Goal: Task Accomplishment & Management: Complete application form

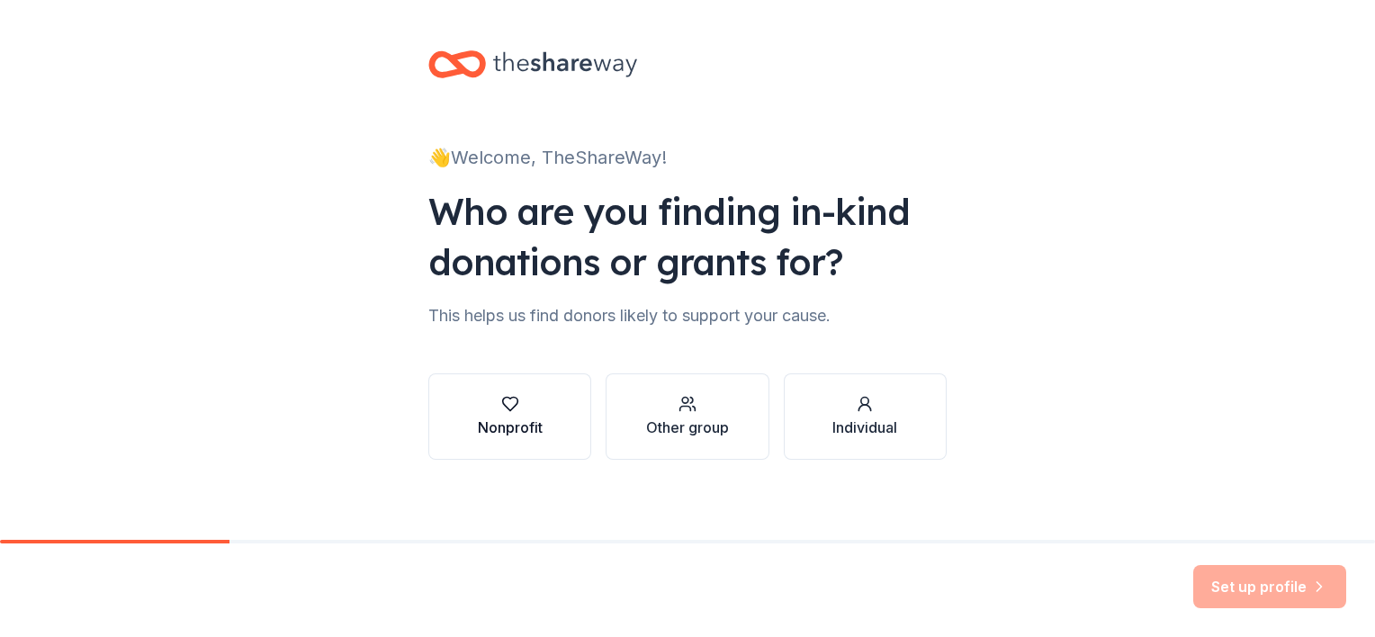
click at [478, 410] on div "button" at bounding box center [510, 404] width 65 height 18
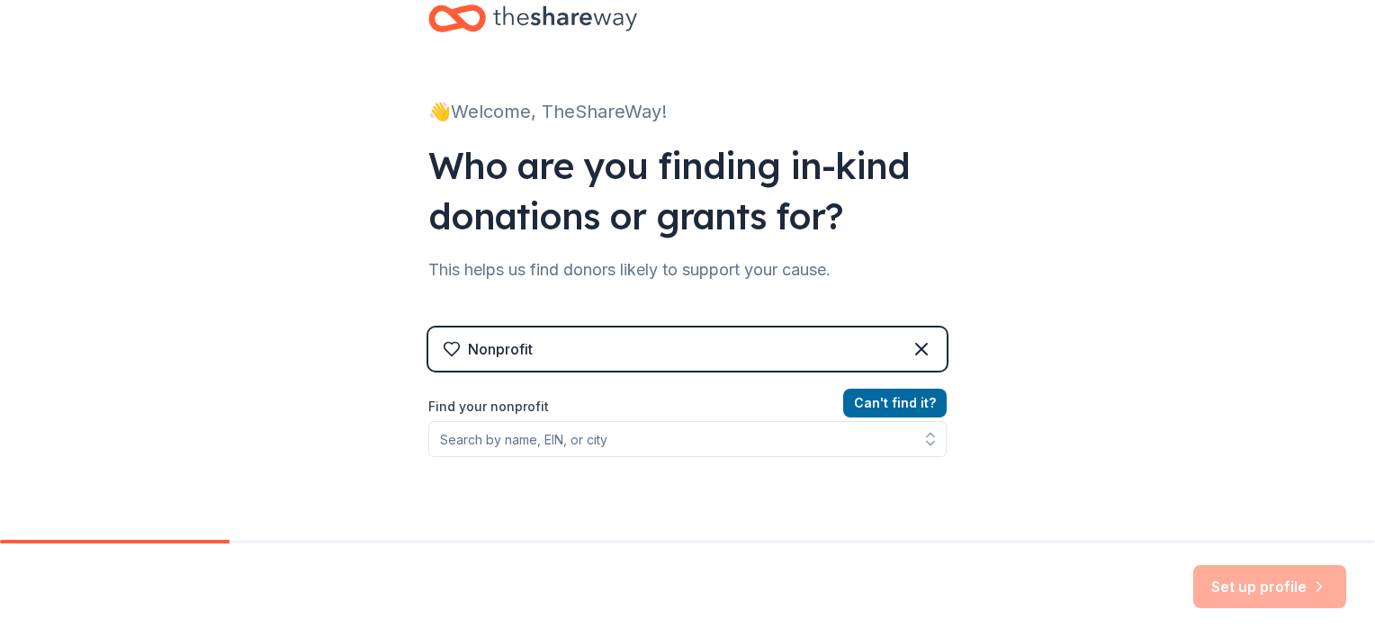
scroll to position [90, 0]
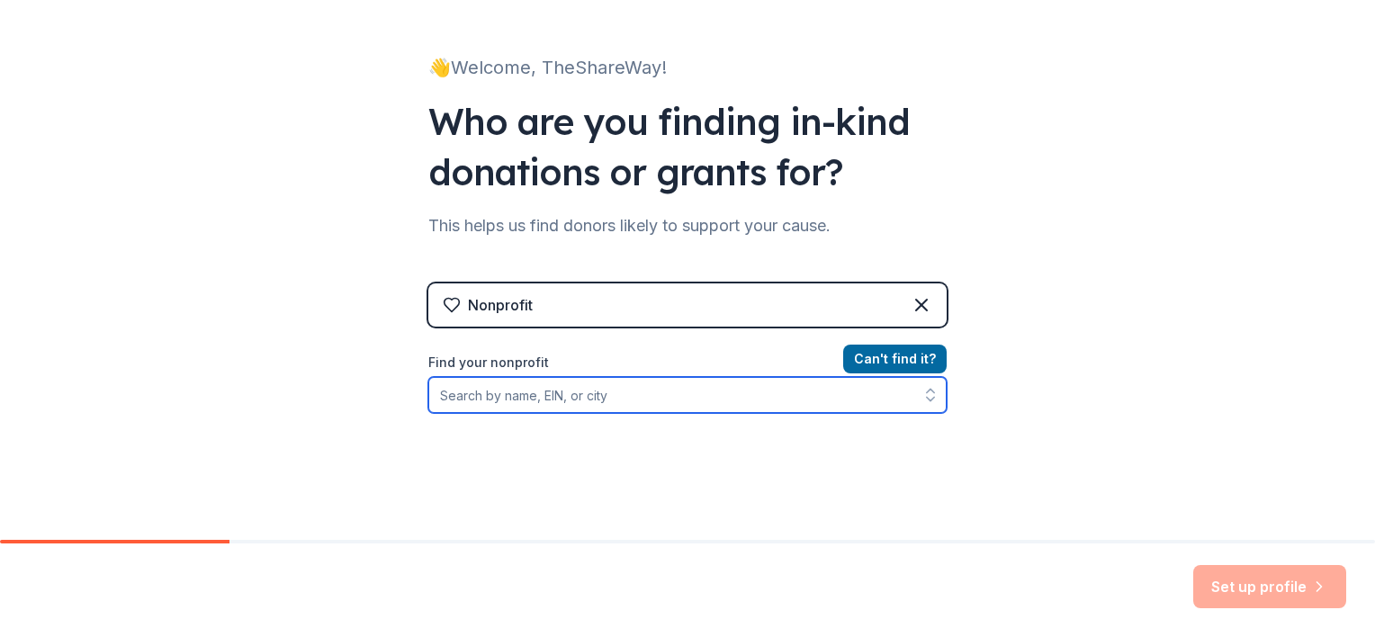
click at [592, 394] on input "Find your nonprofit" at bounding box center [687, 395] width 518 height 36
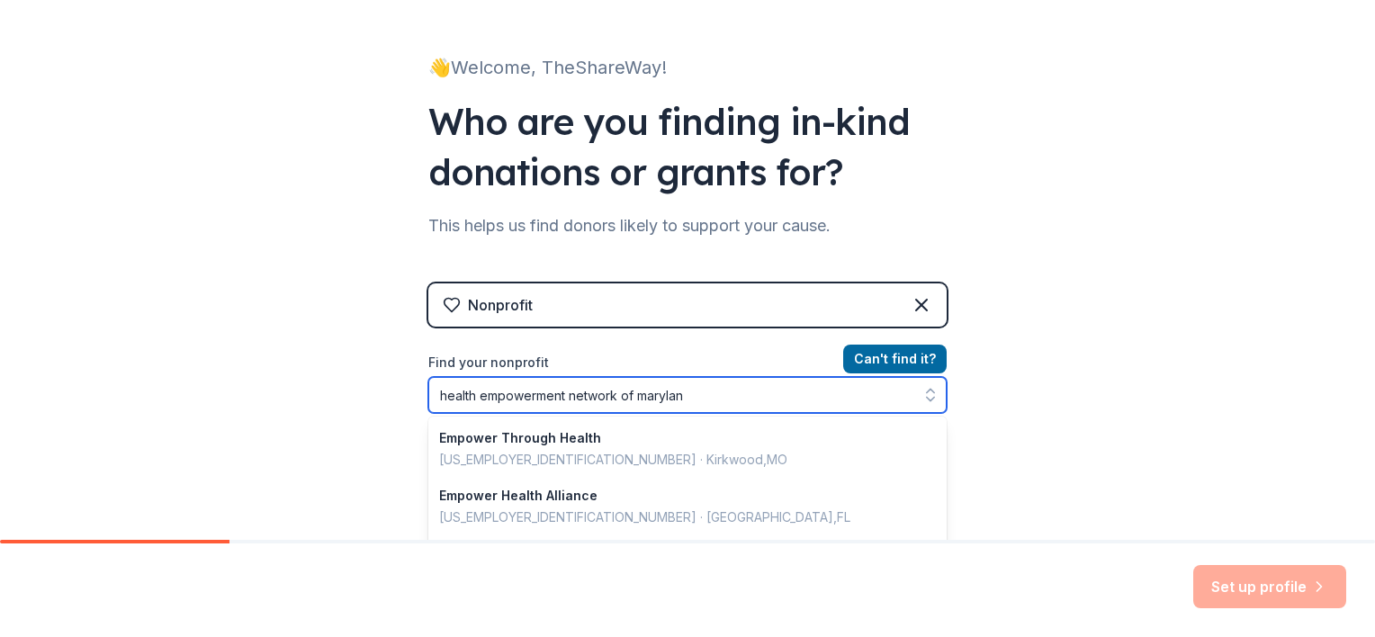
type input "health empowerment network of [US_STATE]"
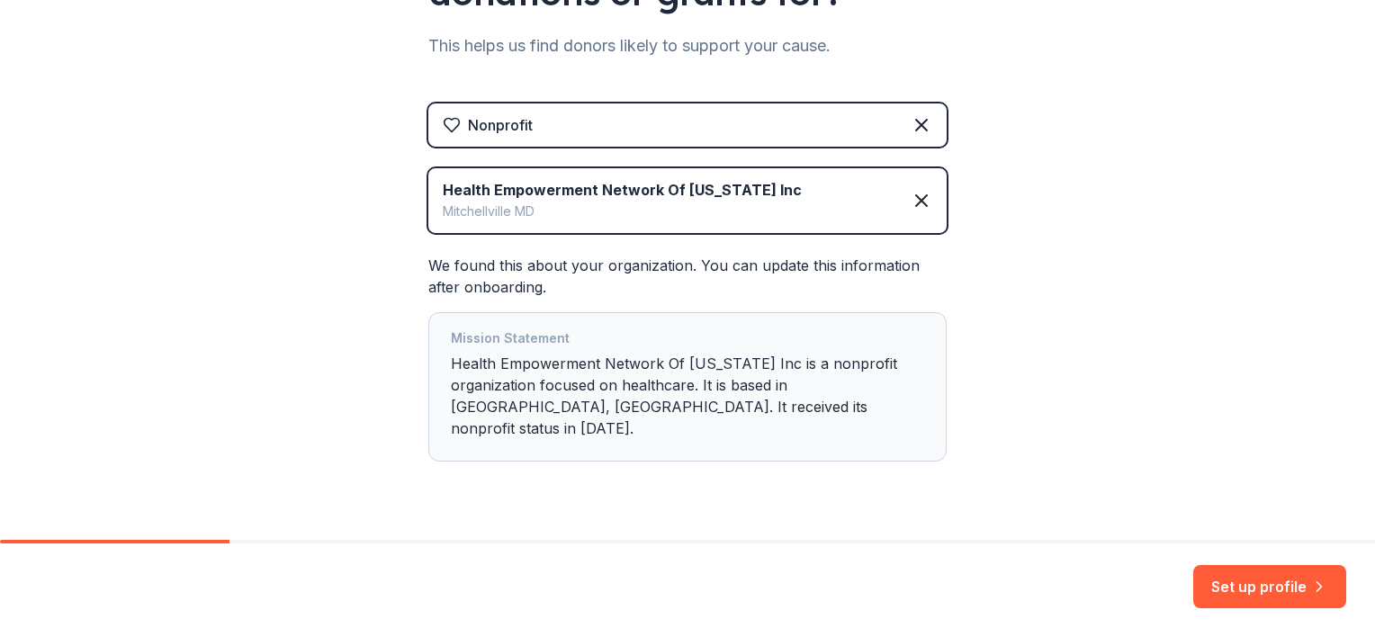
scroll to position [292, 0]
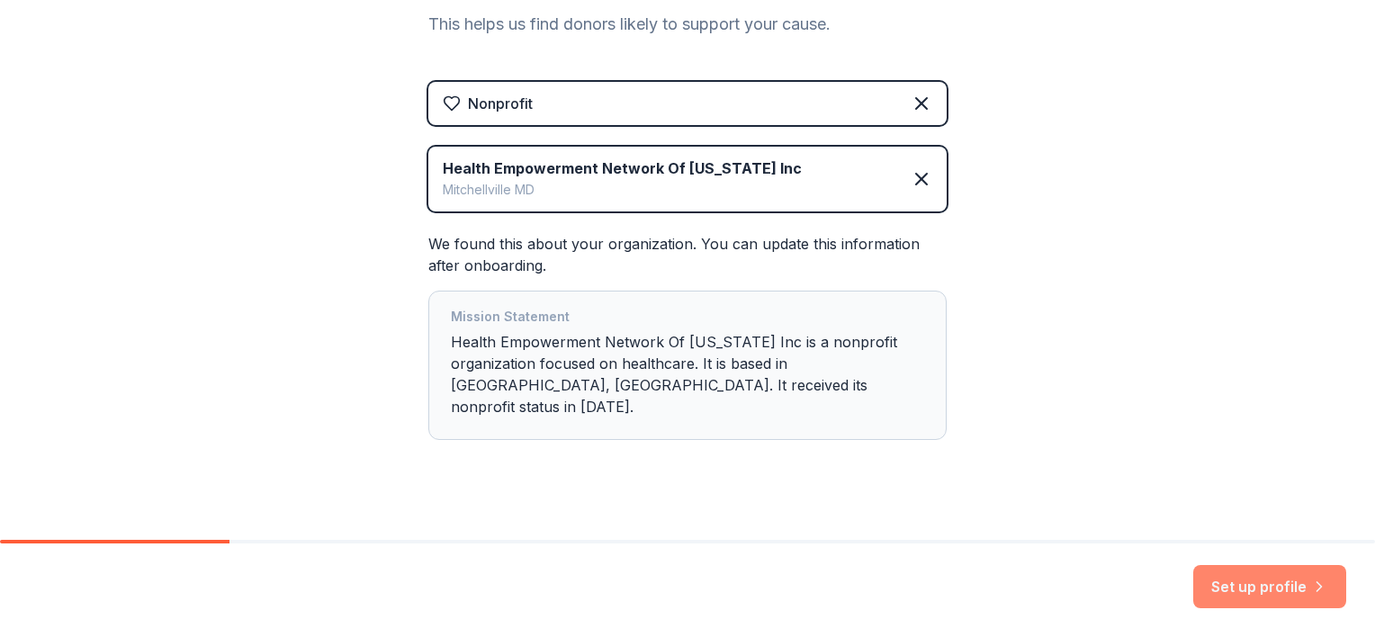
click at [1254, 594] on button "Set up profile" at bounding box center [1270, 586] width 153 height 43
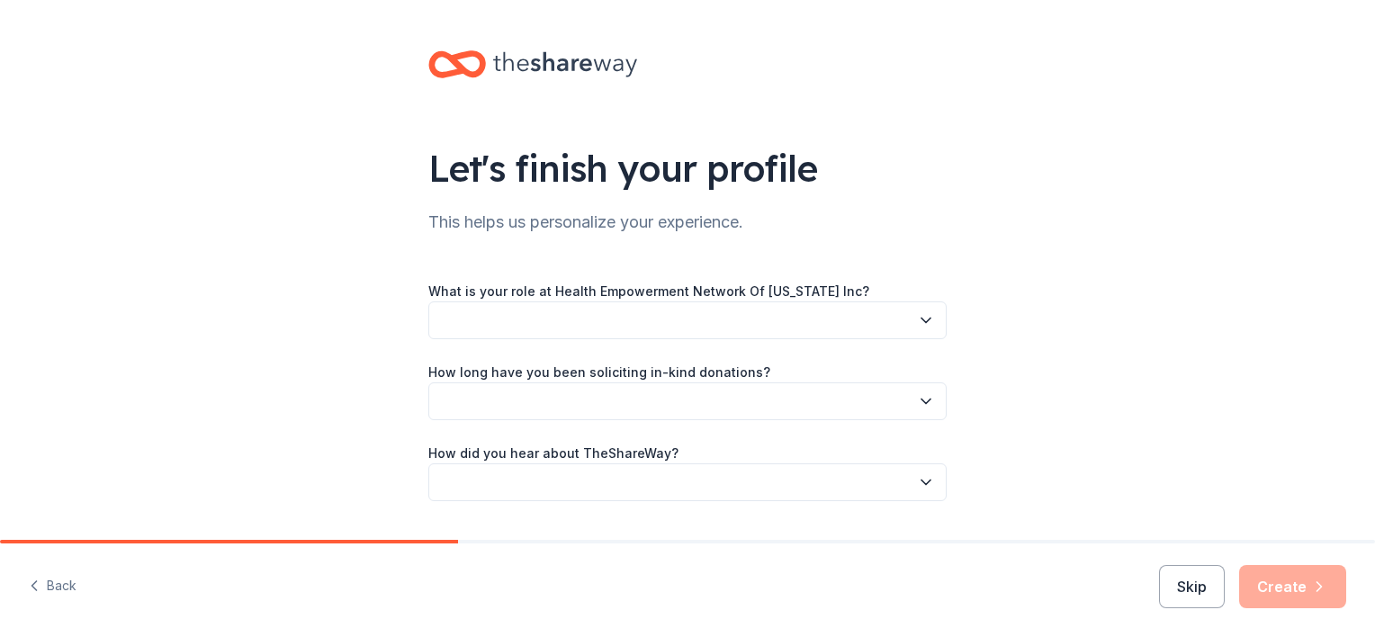
click at [917, 318] on icon "button" at bounding box center [926, 320] width 18 height 18
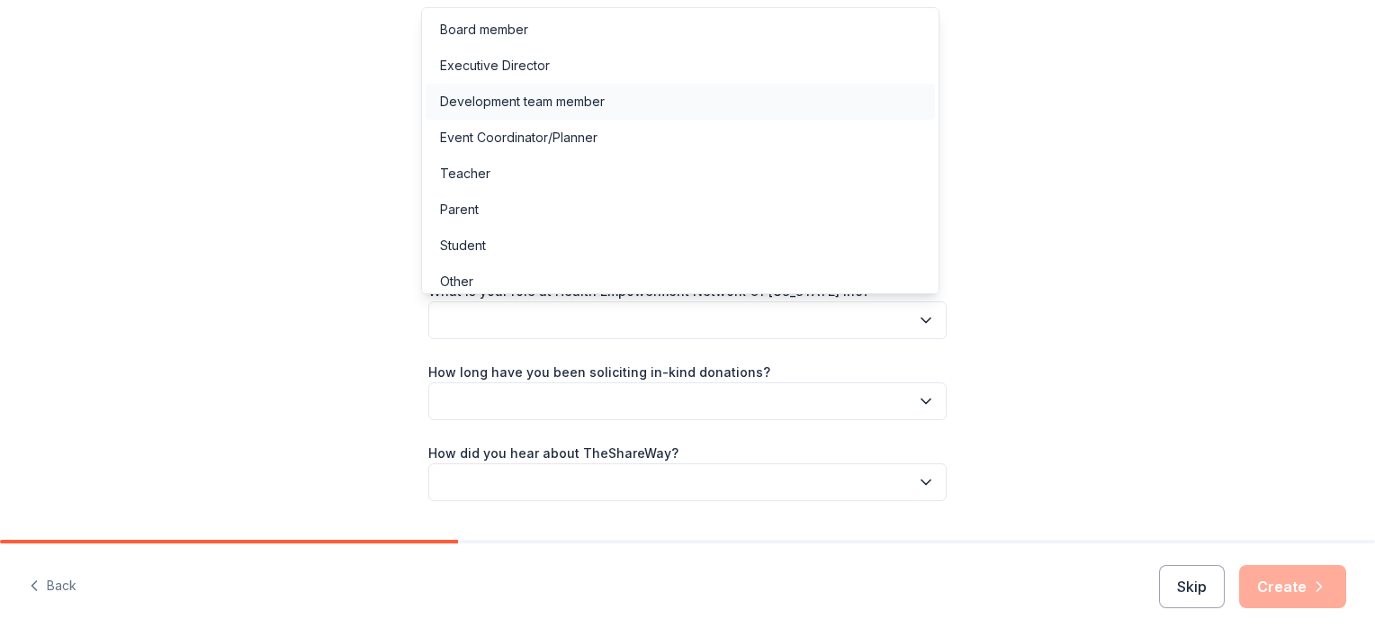
click at [560, 97] on div "Development team member" at bounding box center [522, 102] width 165 height 22
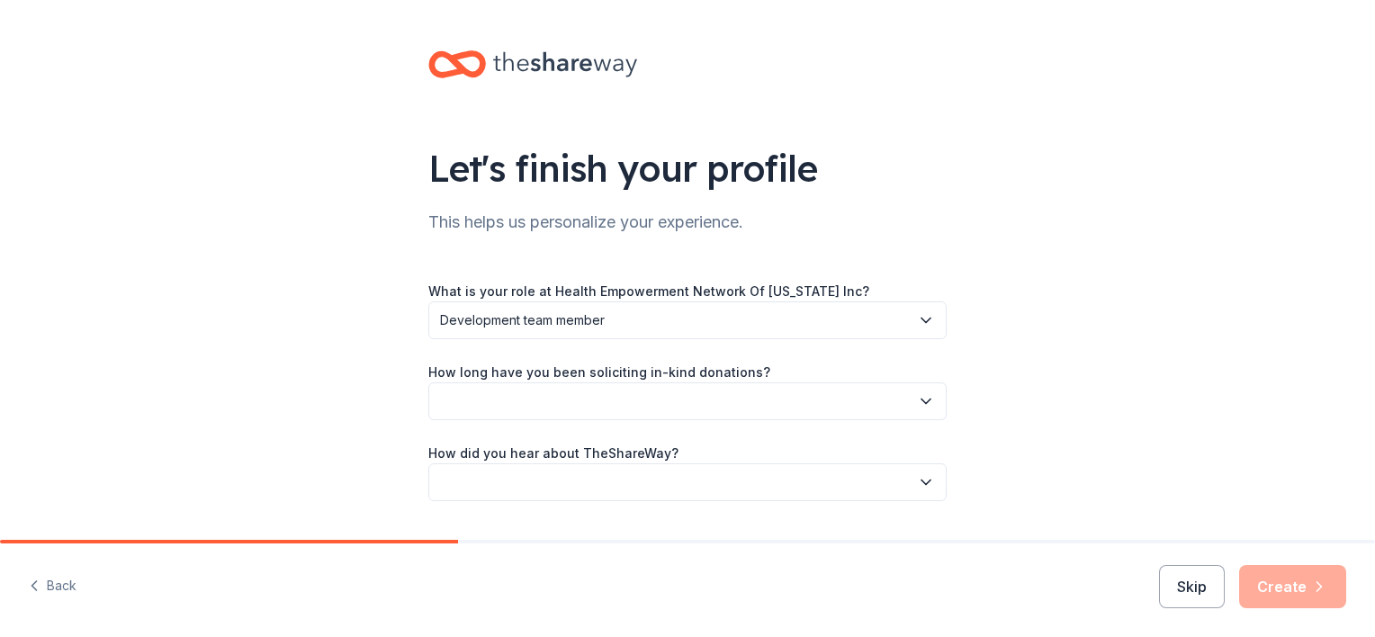
click at [901, 401] on button "button" at bounding box center [687, 402] width 518 height 38
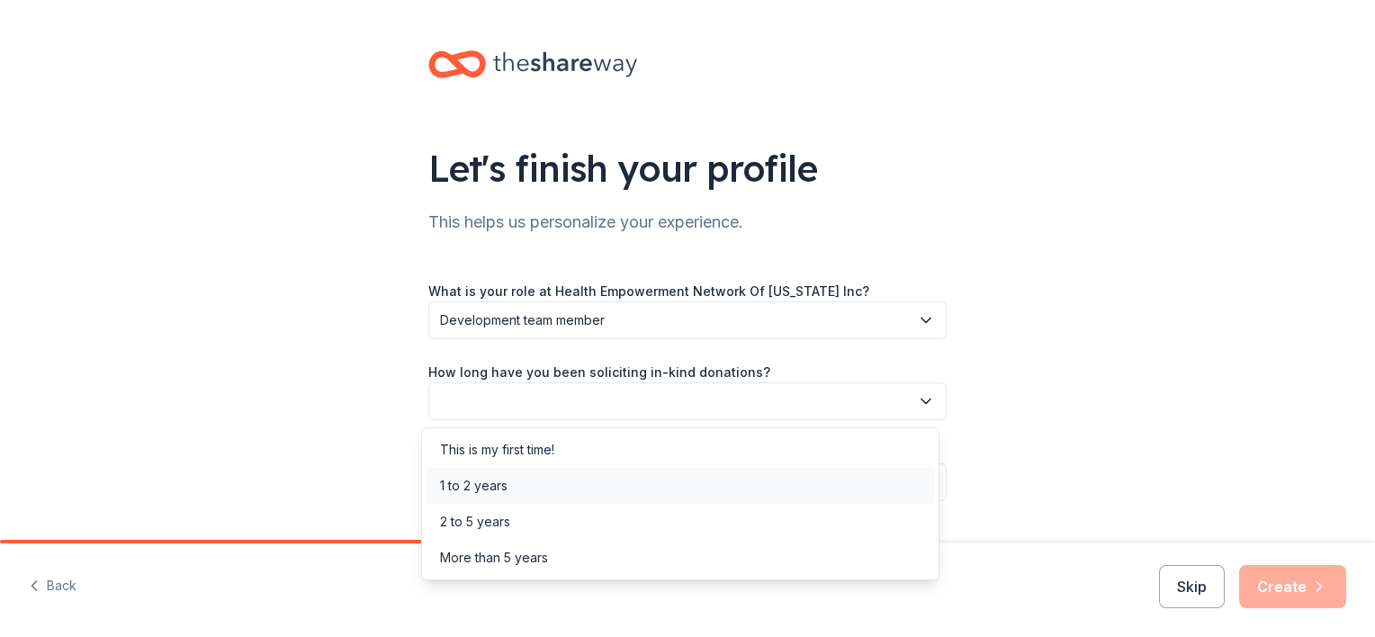
click at [806, 489] on div "1 to 2 years" at bounding box center [680, 486] width 509 height 36
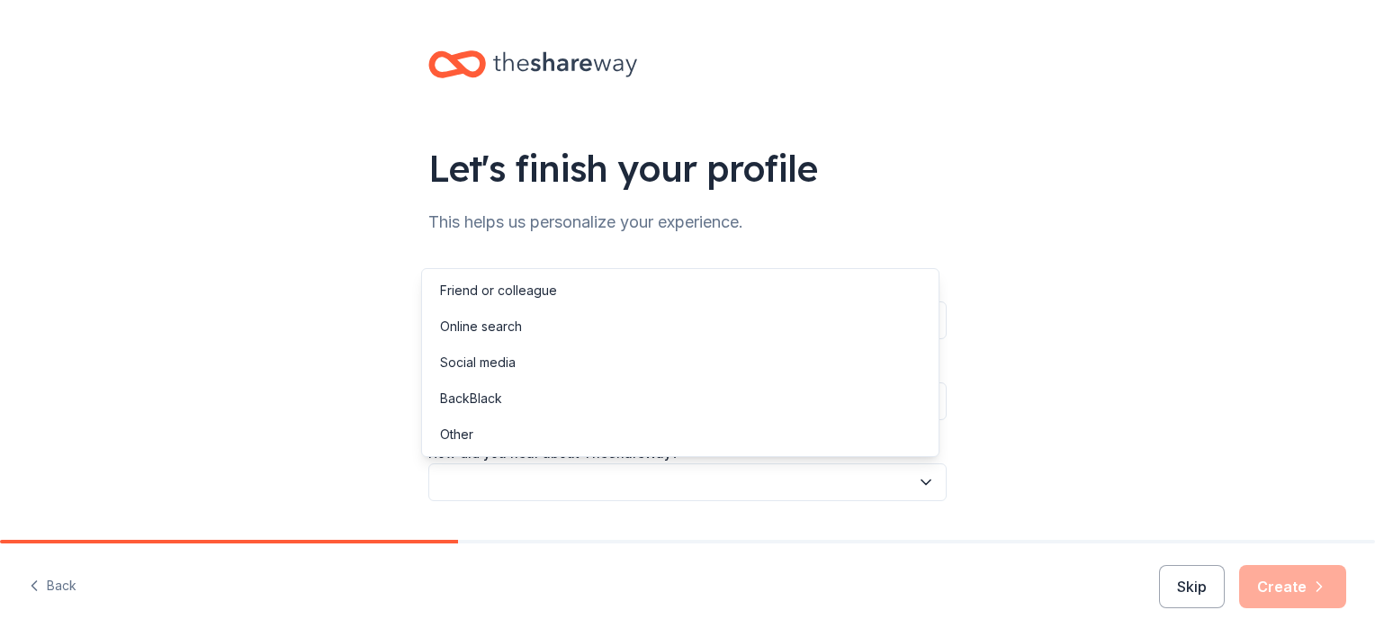
click at [816, 480] on button "button" at bounding box center [687, 483] width 518 height 38
click at [753, 295] on div "Friend or colleague" at bounding box center [680, 291] width 509 height 36
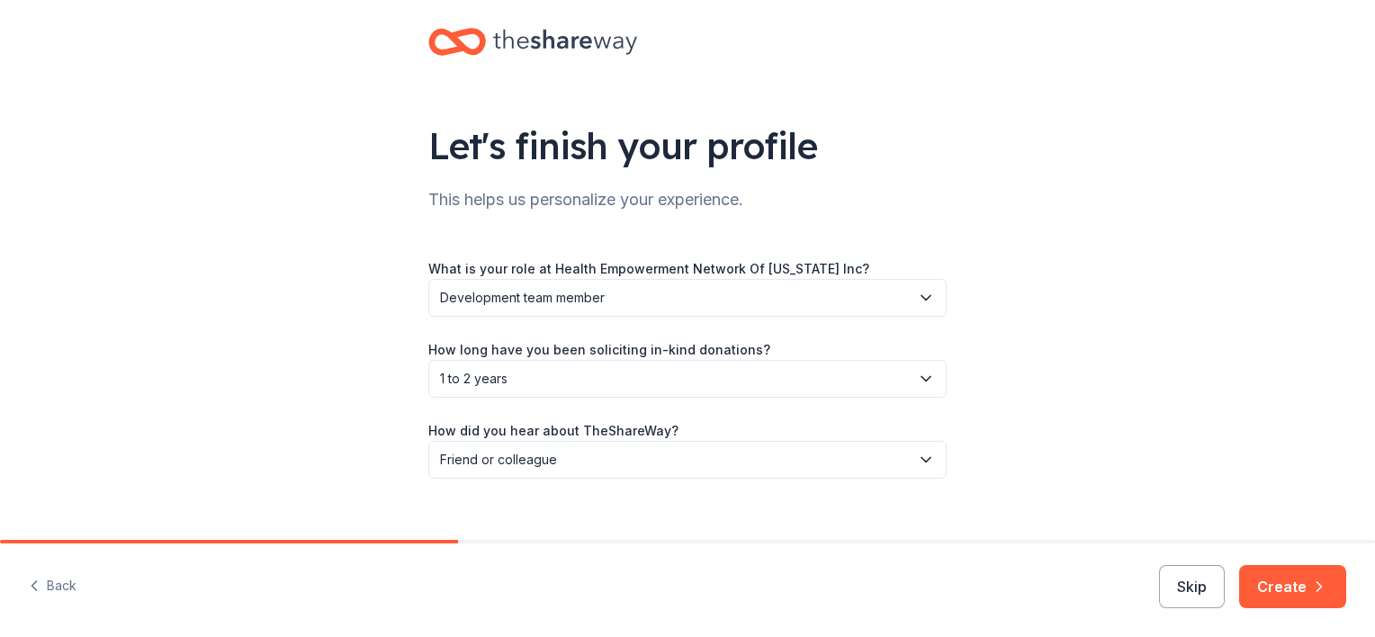
scroll to position [47, 0]
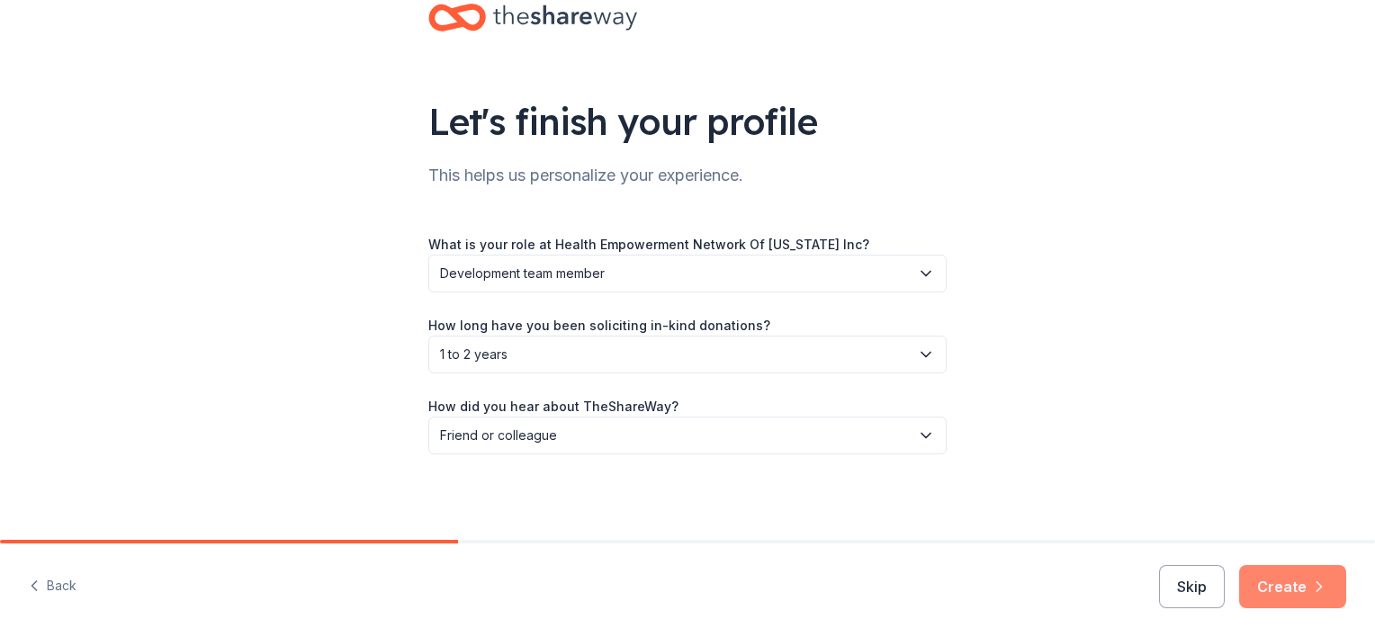
click at [1298, 599] on button "Create" at bounding box center [1292, 586] width 107 height 43
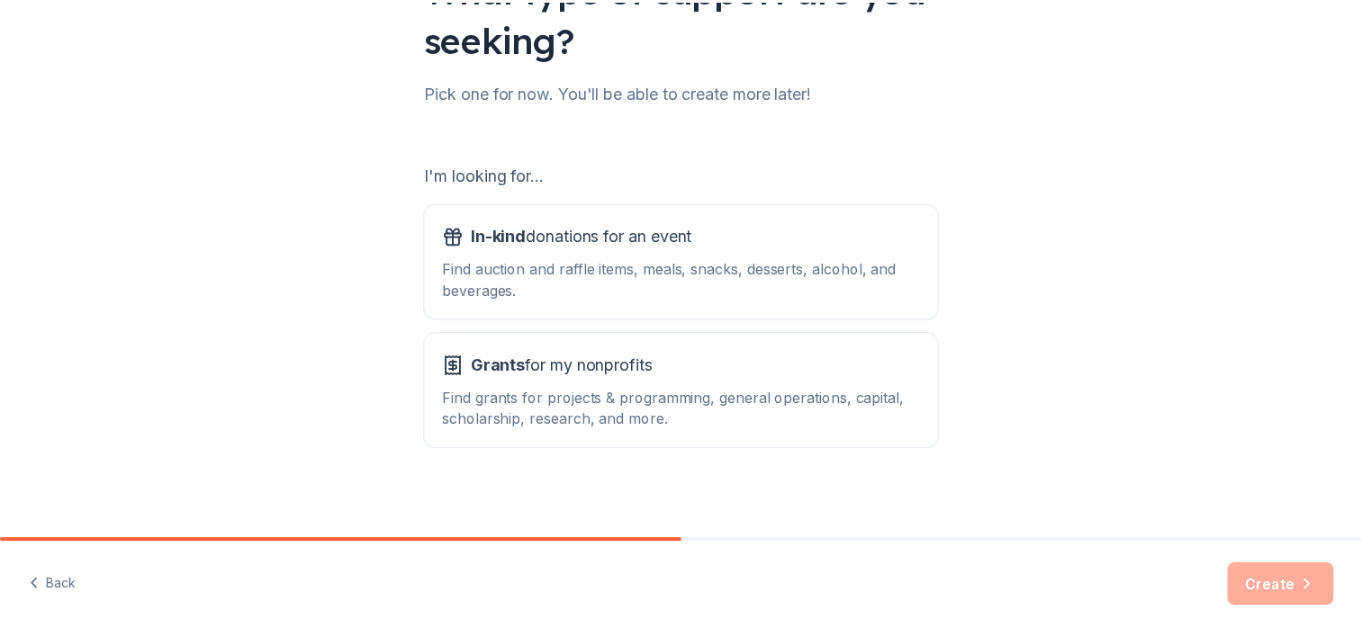
scroll to position [186, 0]
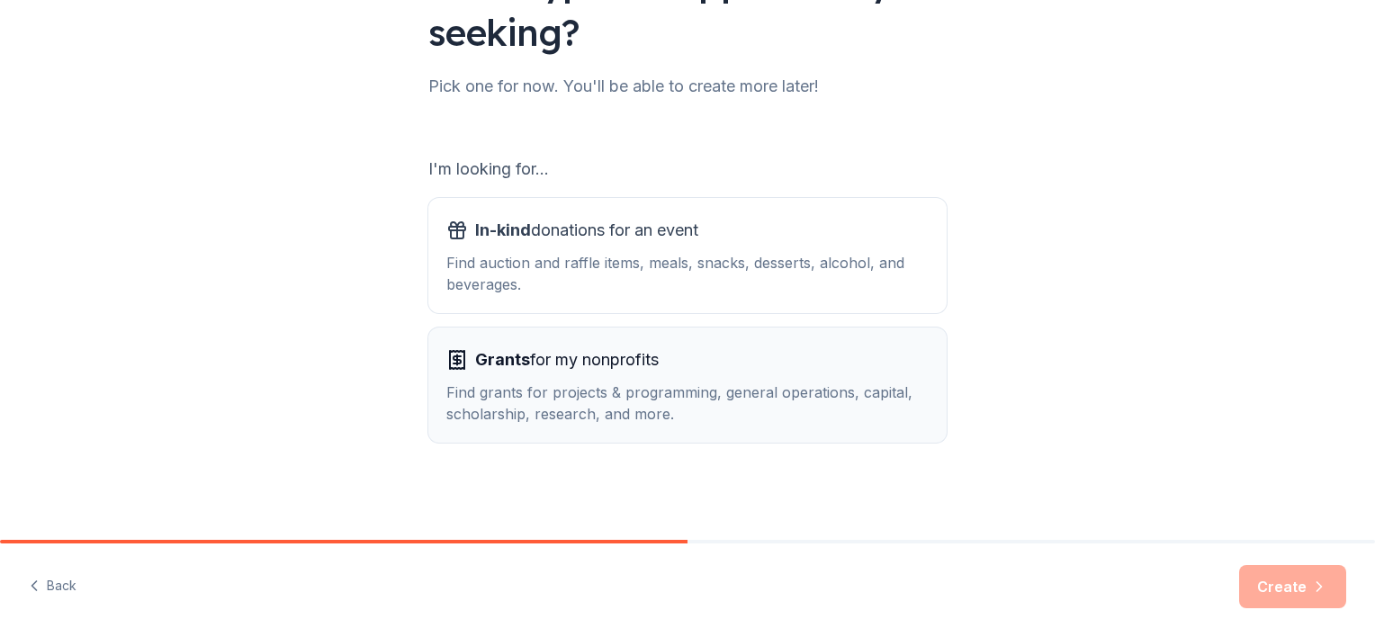
click at [760, 389] on div "Find grants for projects & programming, general operations, capital, scholarshi…" at bounding box center [687, 403] width 482 height 43
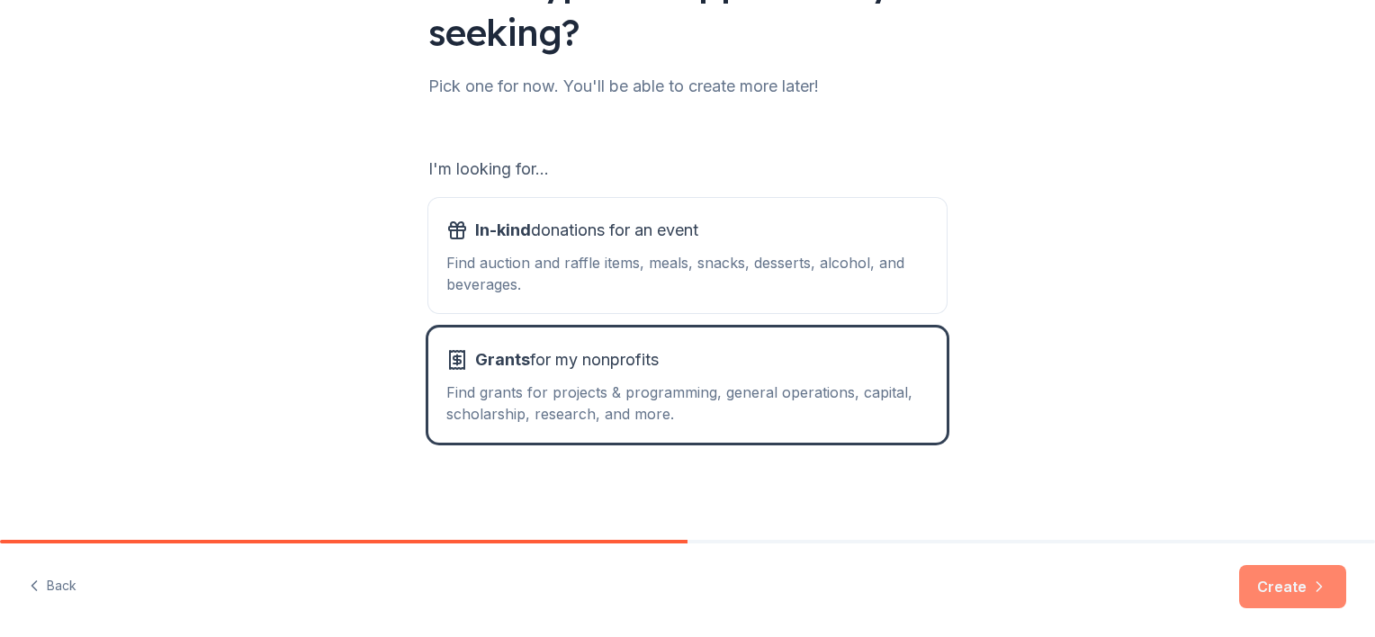
click at [1282, 581] on button "Create" at bounding box center [1292, 586] width 107 height 43
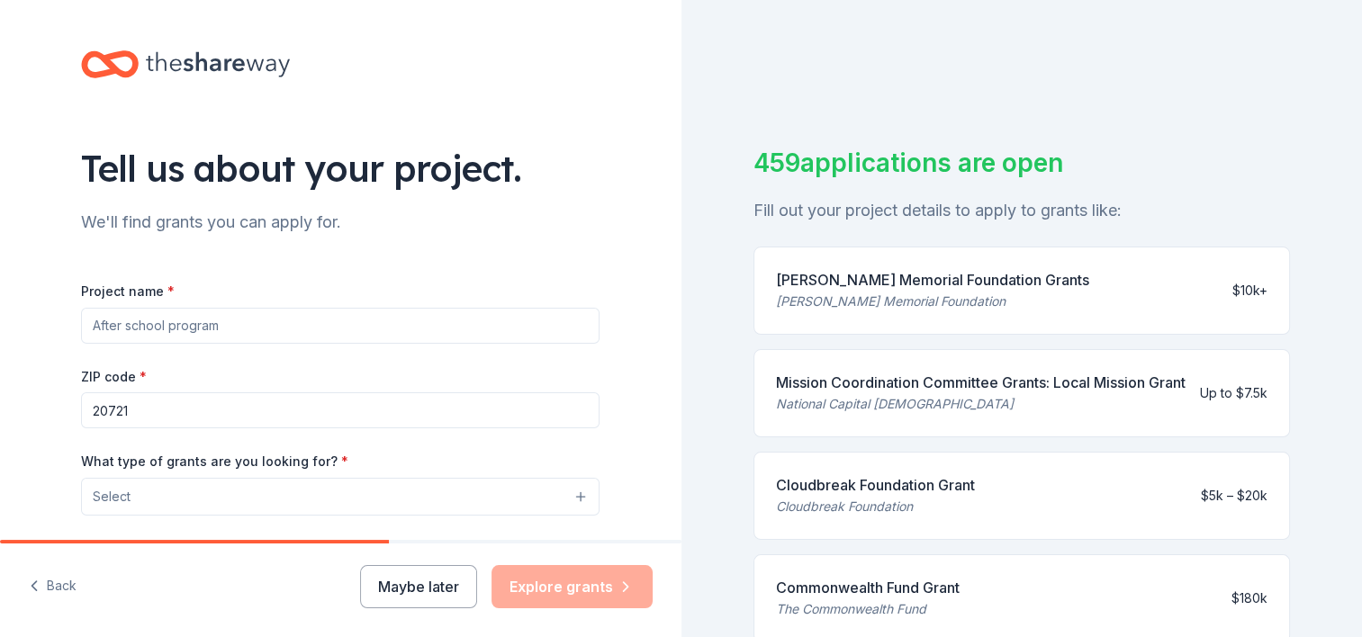
click at [425, 323] on input "Project name *" at bounding box center [340, 326] width 518 height 36
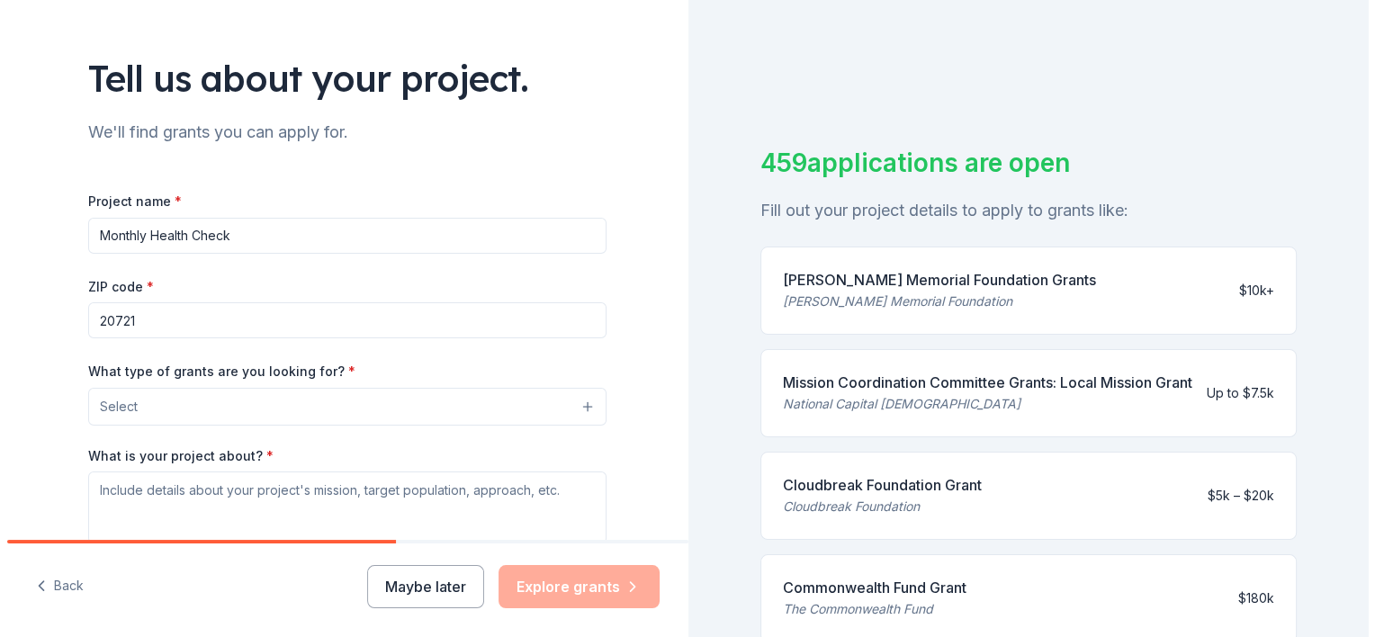
scroll to position [180, 0]
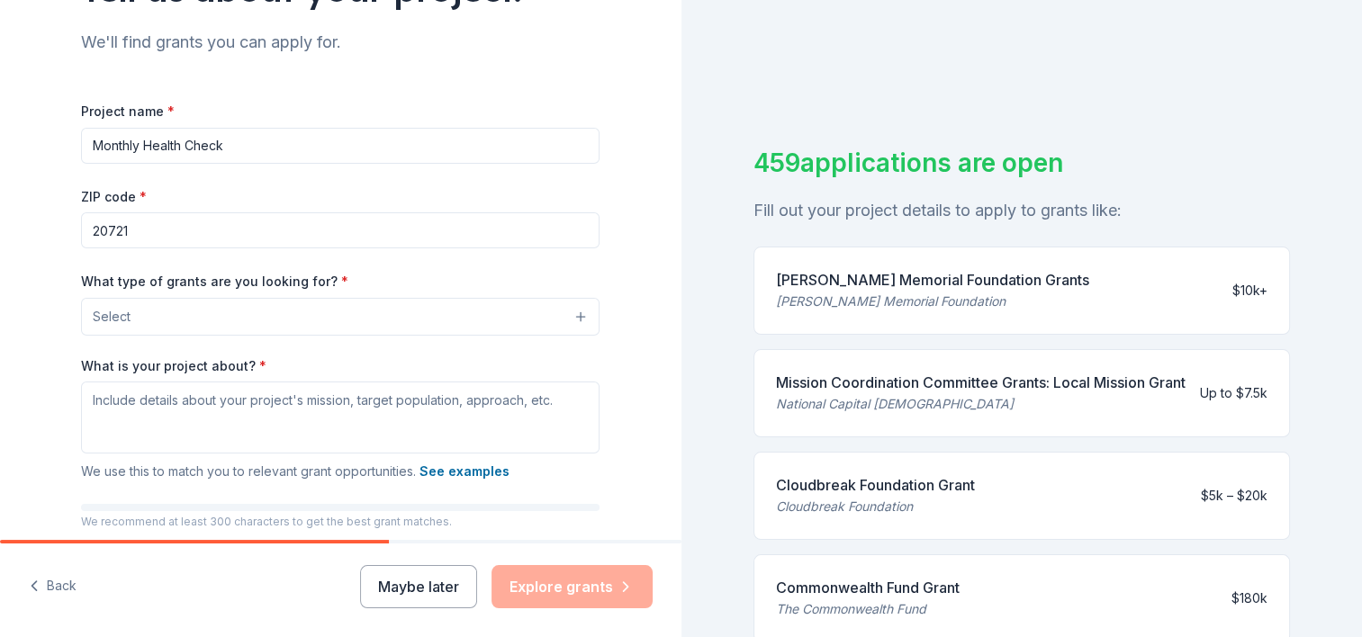
type input "Monthly Health Check"
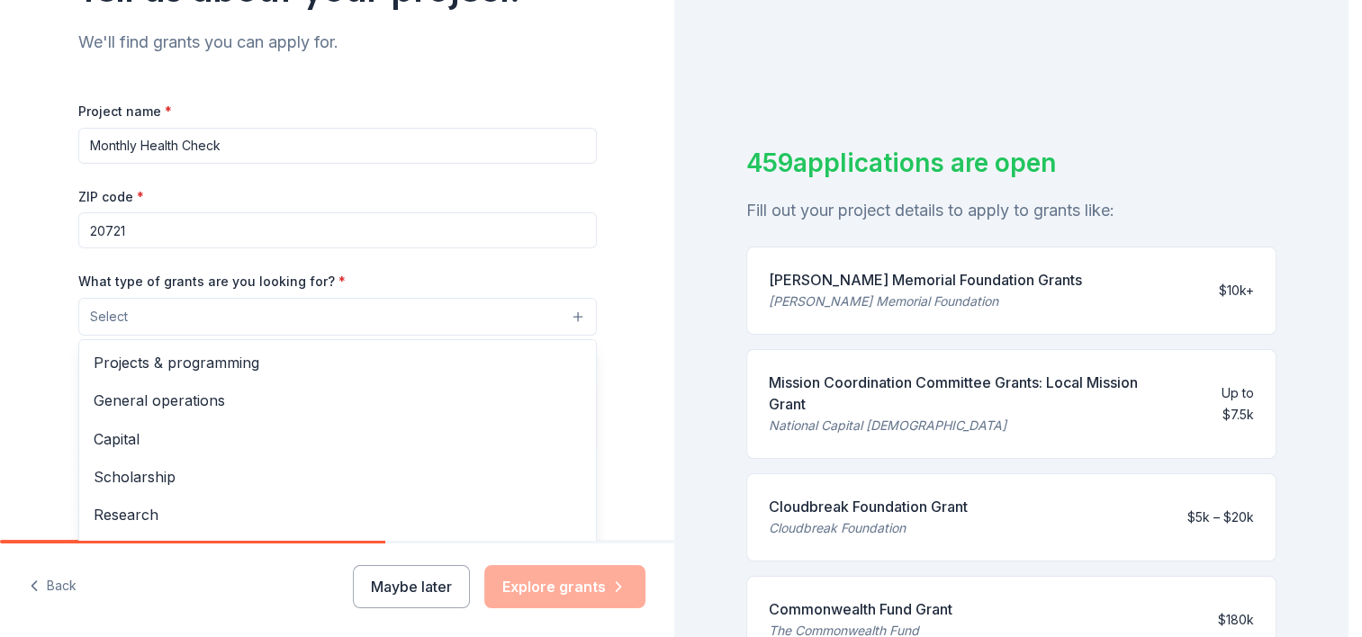
click at [467, 326] on button "Select" at bounding box center [337, 317] width 518 height 38
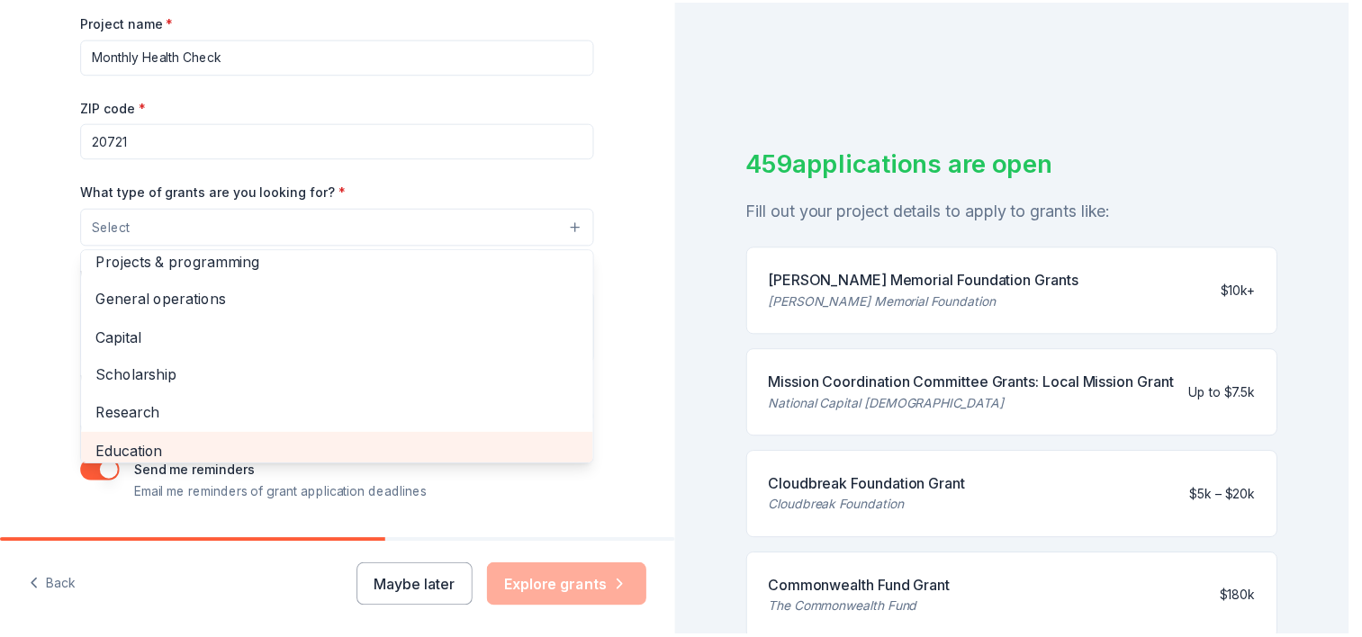
scroll to position [0, 0]
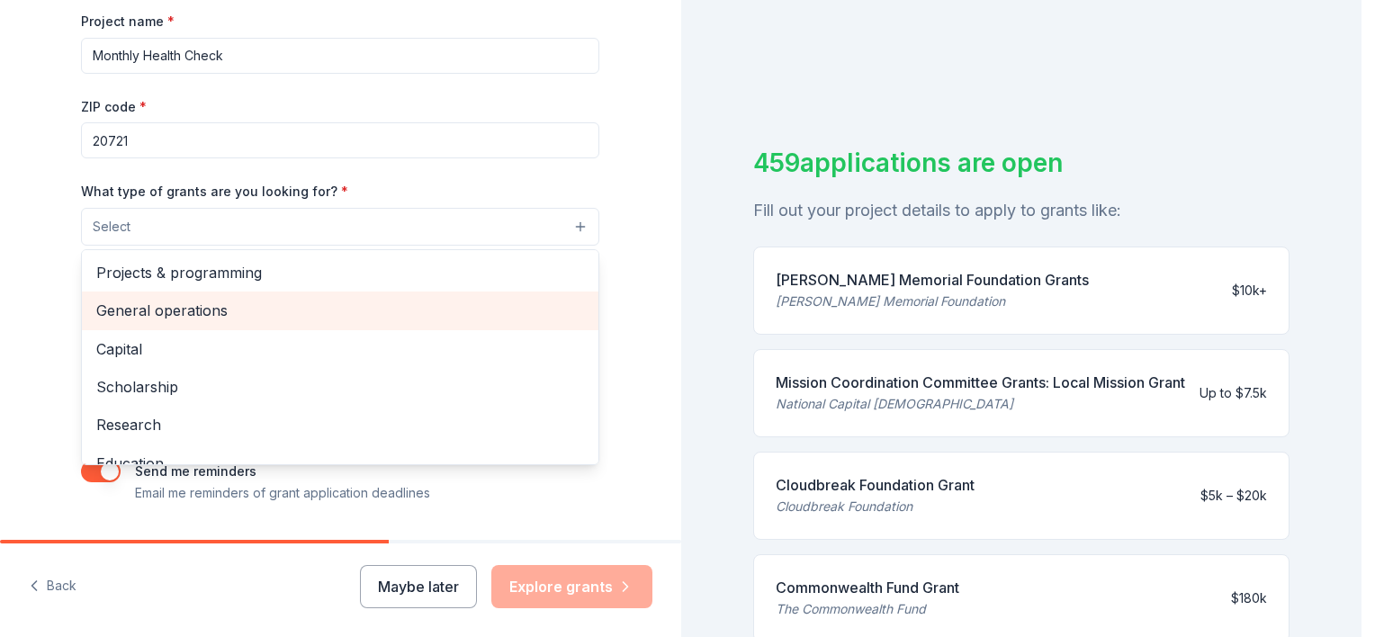
click at [292, 311] on span "General operations" at bounding box center [340, 310] width 488 height 23
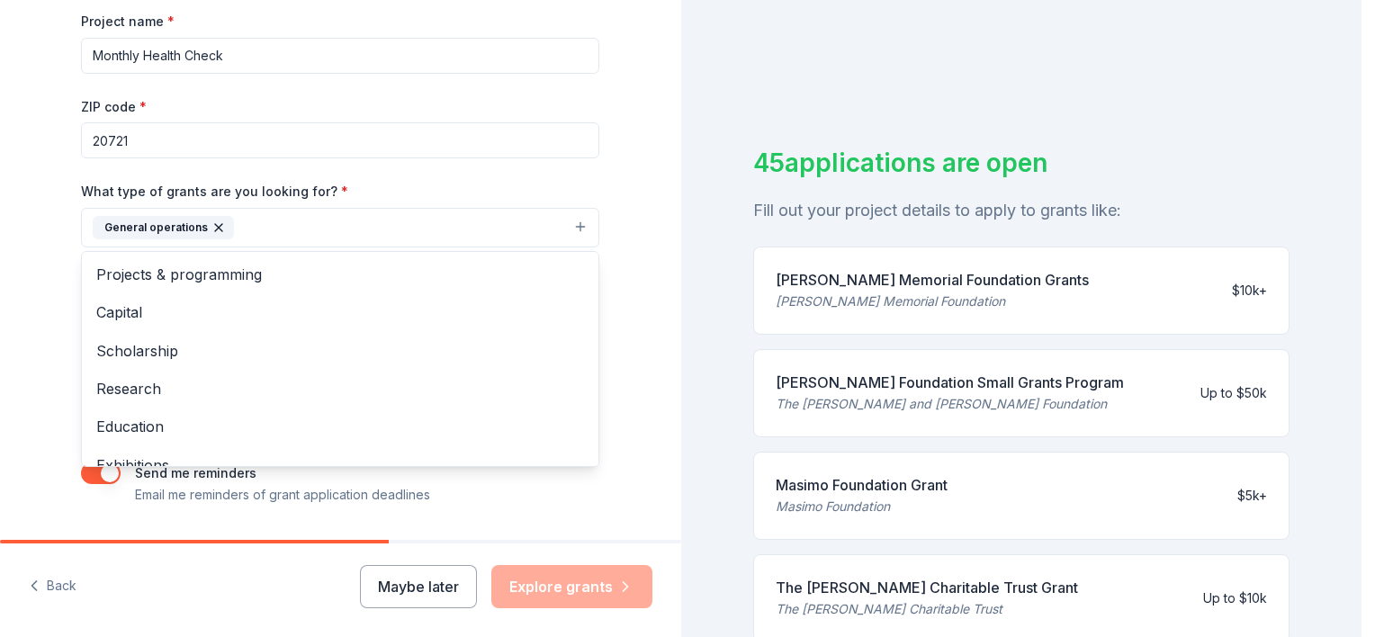
click at [398, 187] on div "What type of grants are you looking for? * General operations Projects & progra…" at bounding box center [340, 214] width 518 height 68
